Goal: Task Accomplishment & Management: Use online tool/utility

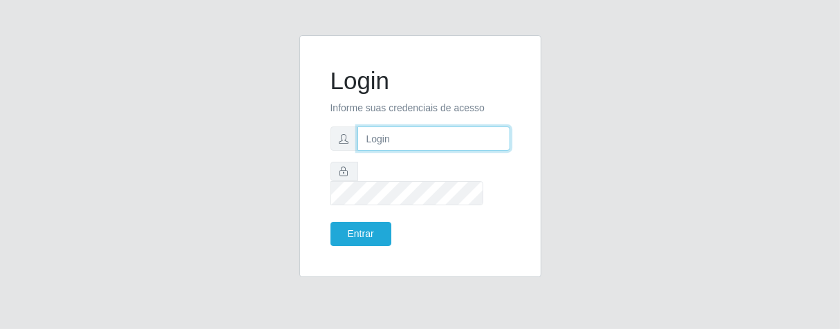
click at [373, 151] on input "text" at bounding box center [434, 139] width 153 height 24
type input "[PERSON_NAME]"
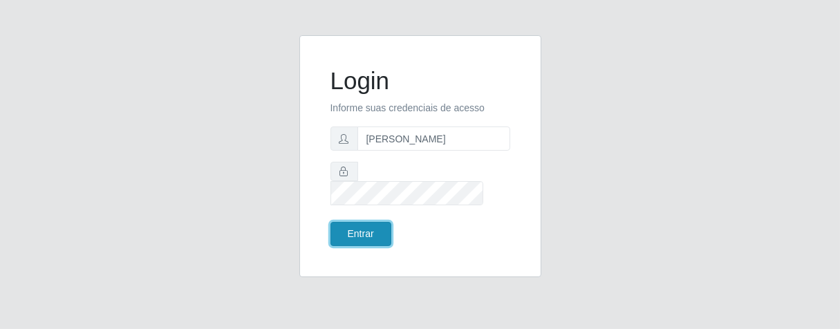
click at [367, 229] on button "Entrar" at bounding box center [361, 234] width 61 height 24
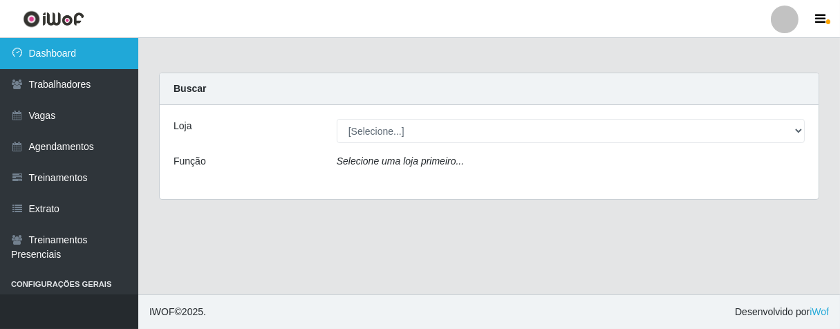
click at [71, 54] on link "Dashboard" at bounding box center [69, 53] width 138 height 31
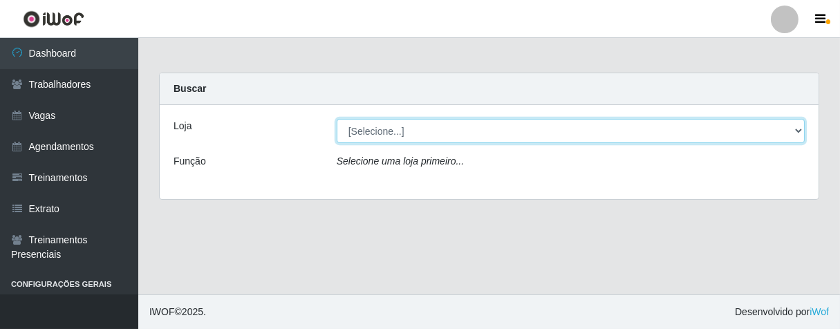
click at [791, 127] on select "[Selecione...] Superbox [GEOGRAPHIC_DATA] - Bessa" at bounding box center [571, 131] width 468 height 24
select select "206"
click at [337, 119] on select "[Selecione...] Superbox [GEOGRAPHIC_DATA] - Bessa" at bounding box center [571, 131] width 468 height 24
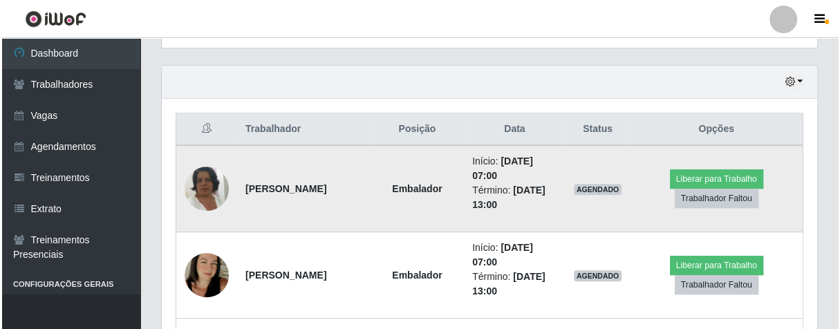
scroll to position [537, 0]
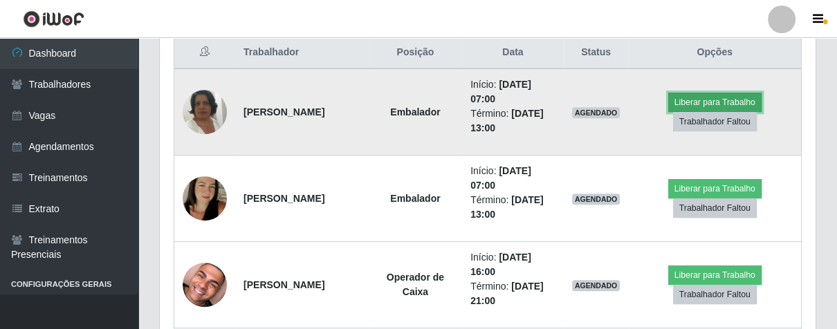
click at [692, 93] on button "Liberar para Trabalho" at bounding box center [714, 102] width 93 height 19
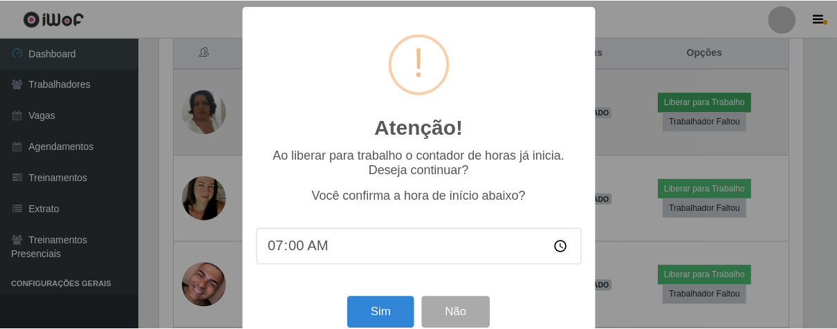
scroll to position [286, 647]
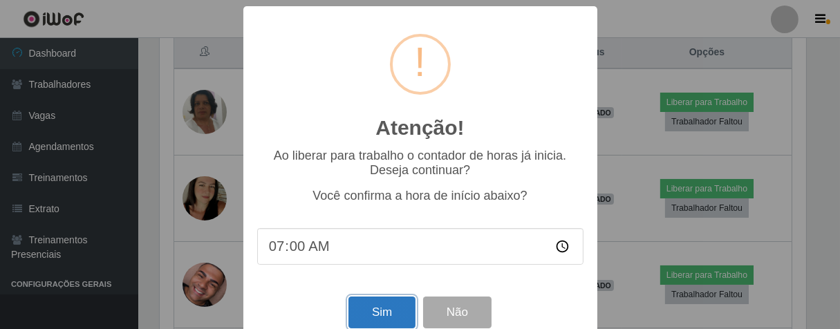
click at [366, 314] on button "Sim" at bounding box center [382, 313] width 67 height 33
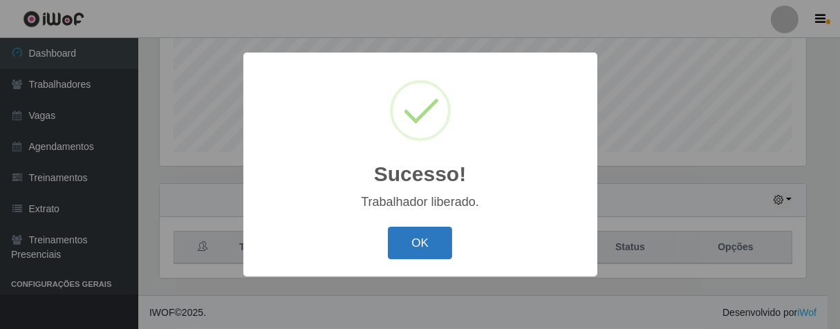
click at [403, 246] on button "OK" at bounding box center [420, 243] width 64 height 33
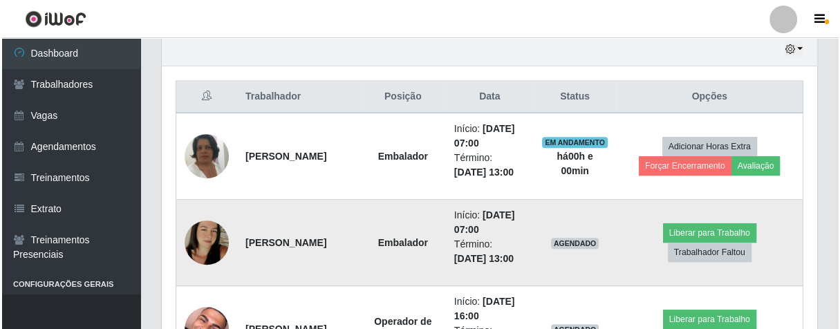
scroll to position [286, 655]
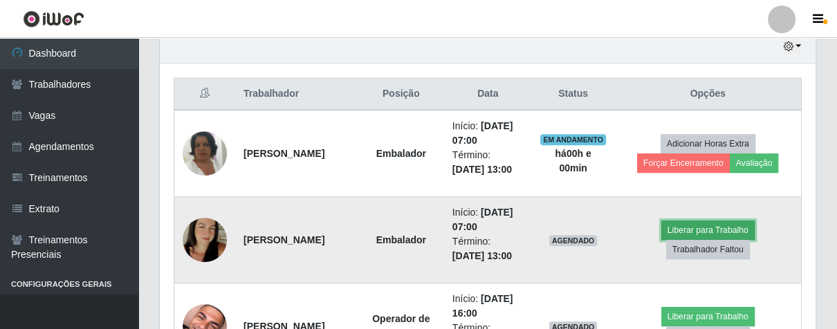
click at [686, 230] on button "Liberar para Trabalho" at bounding box center [707, 230] width 93 height 19
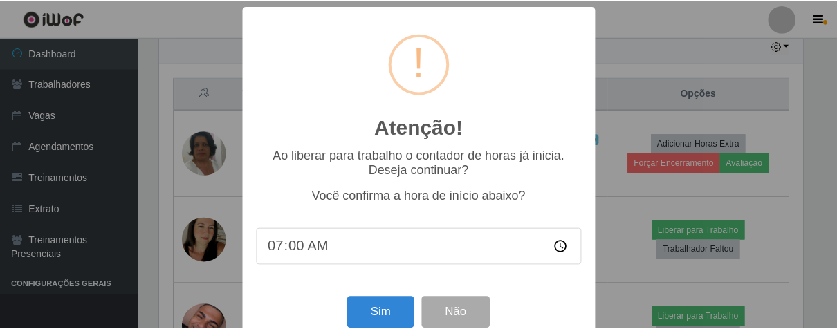
scroll to position [30, 0]
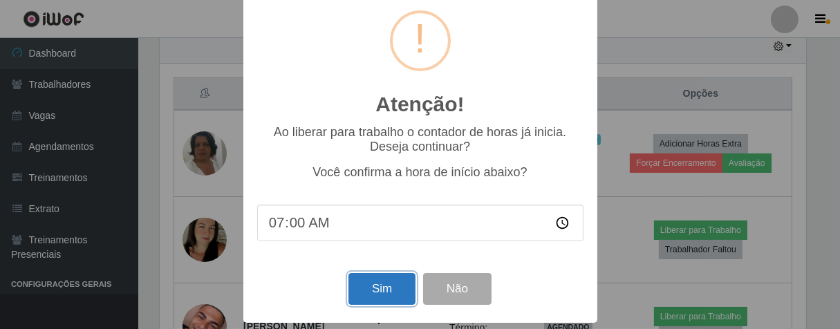
click at [383, 293] on button "Sim" at bounding box center [382, 289] width 67 height 33
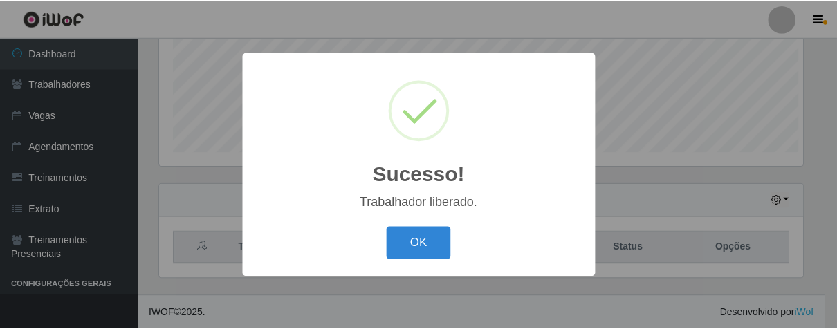
scroll to position [286, 647]
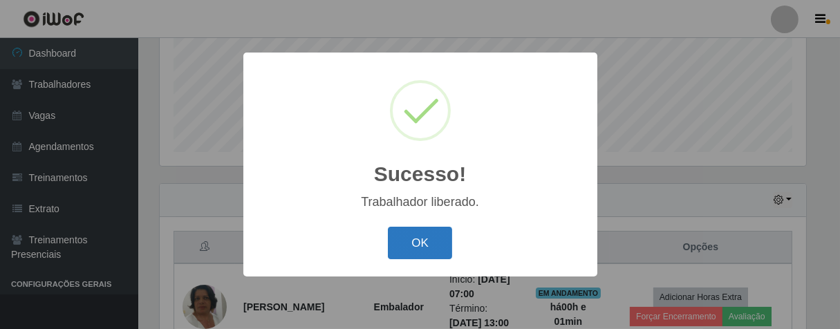
click at [413, 252] on button "OK" at bounding box center [420, 243] width 64 height 33
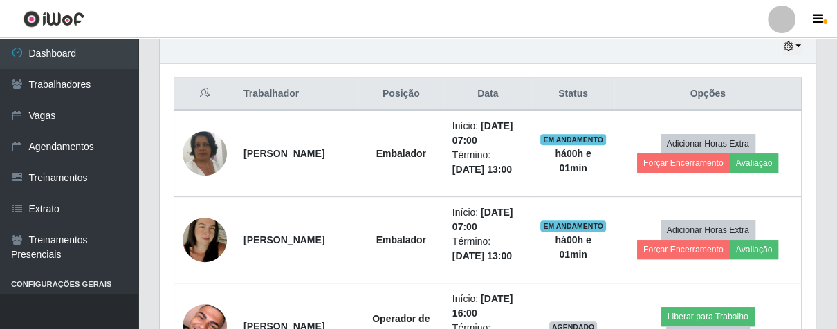
scroll to position [573, 0]
